Goal: Navigation & Orientation: Find specific page/section

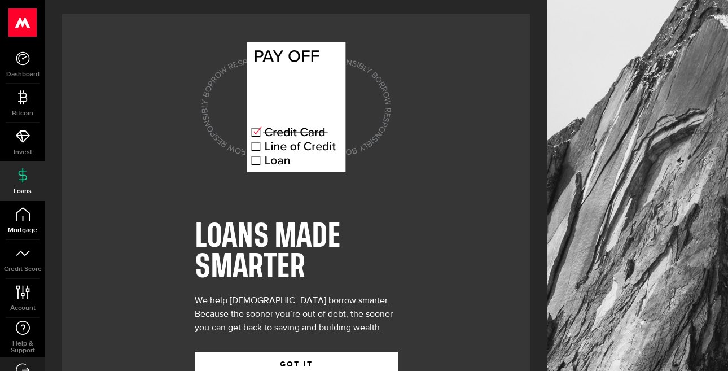
click at [25, 211] on icon at bounding box center [23, 214] width 14 height 14
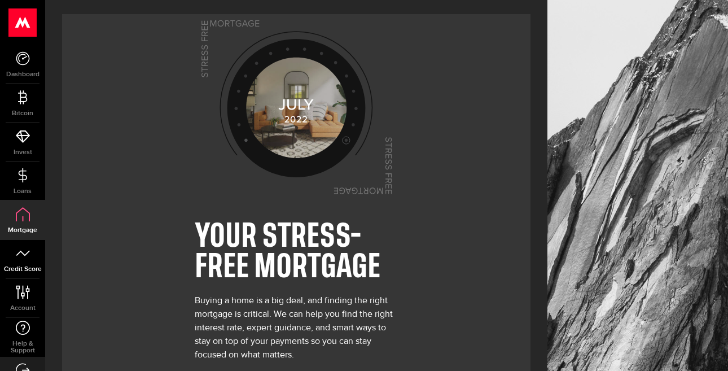
click at [24, 249] on icon at bounding box center [23, 253] width 14 height 14
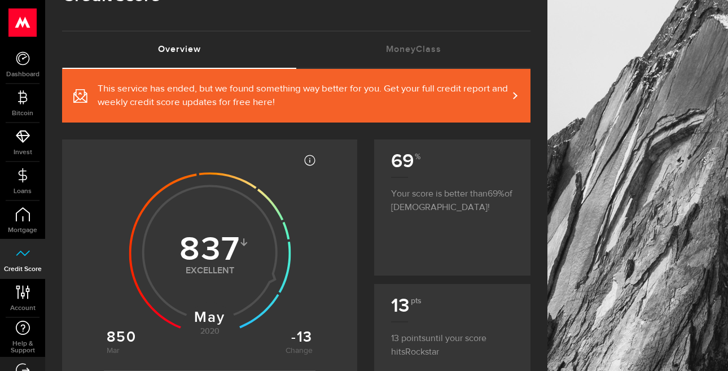
scroll to position [41, 0]
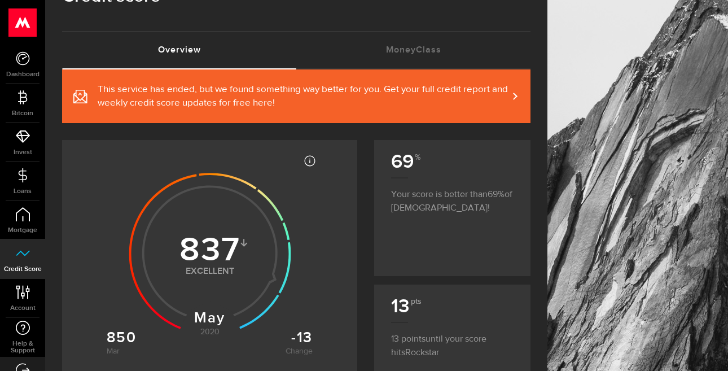
click at [499, 98] on span "This service has ended, but we found something way better for you. Get your ful…" at bounding box center [303, 96] width 410 height 27
click at [382, 47] on link "MoneyClass (requires attention)" at bounding box center [413, 50] width 234 height 36
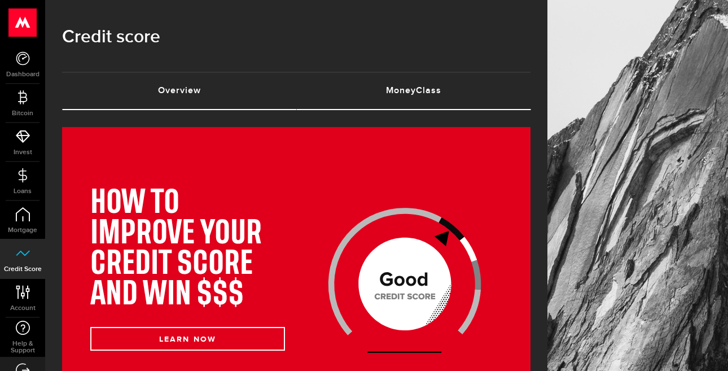
click at [197, 93] on link "Overview (requires attention)" at bounding box center [179, 91] width 234 height 36
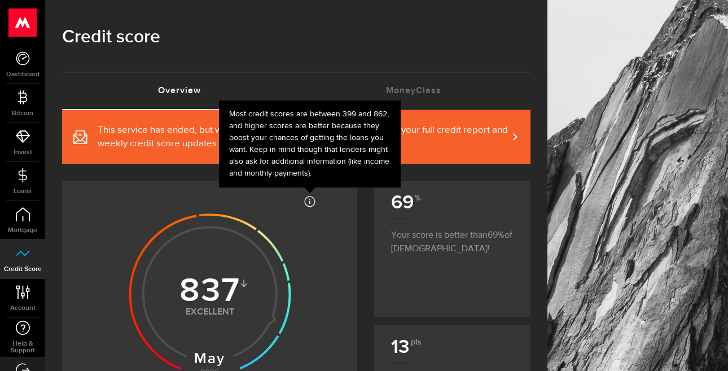
click at [310, 202] on use at bounding box center [310, 201] width 11 height 11
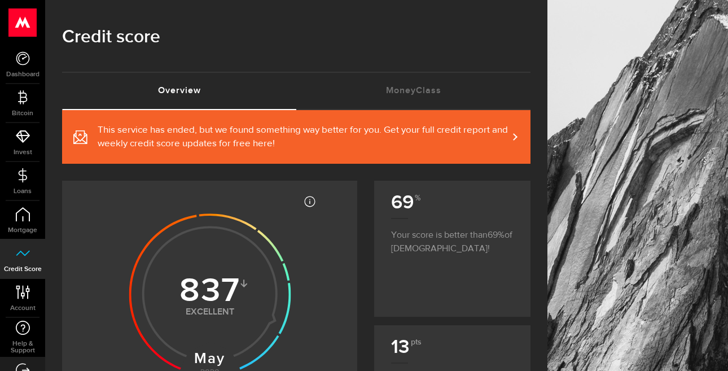
click at [278, 195] on icon at bounding box center [210, 291] width 206 height 206
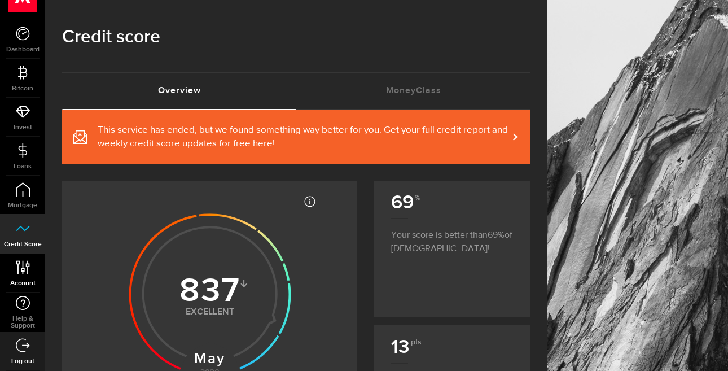
click at [24, 280] on span "Account" at bounding box center [22, 283] width 45 height 7
